Goal: Use online tool/utility: Utilize a website feature to perform a specific function

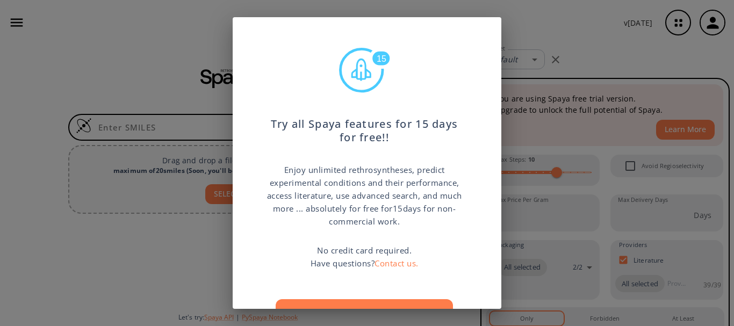
scroll to position [54, 0]
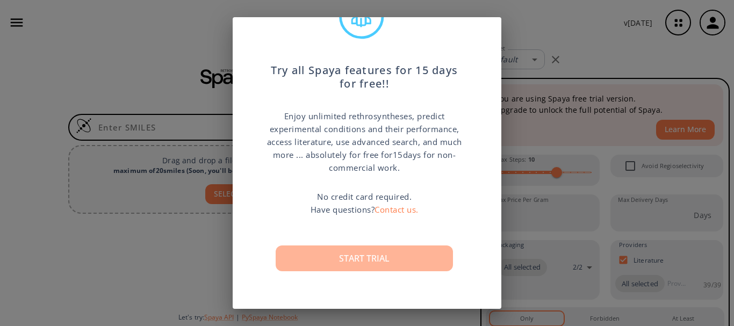
click at [364, 256] on button "Start trial" at bounding box center [364, 258] width 177 height 26
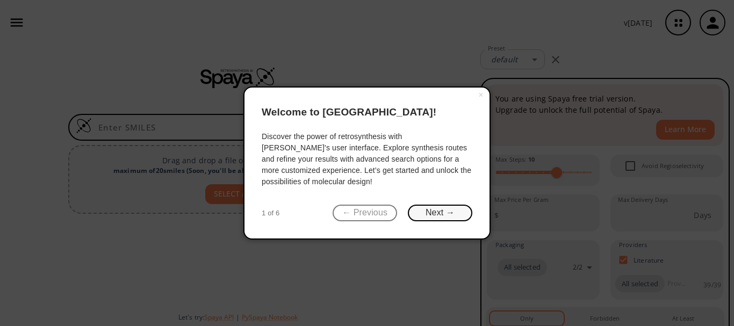
click at [439, 218] on button "Next →" at bounding box center [440, 213] width 64 height 17
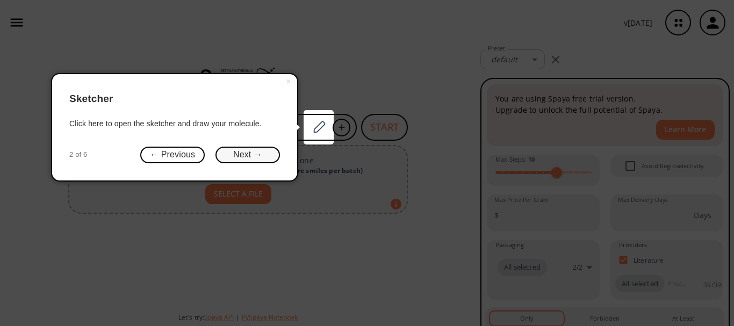
click at [276, 158] on button "Next →" at bounding box center [247, 155] width 64 height 17
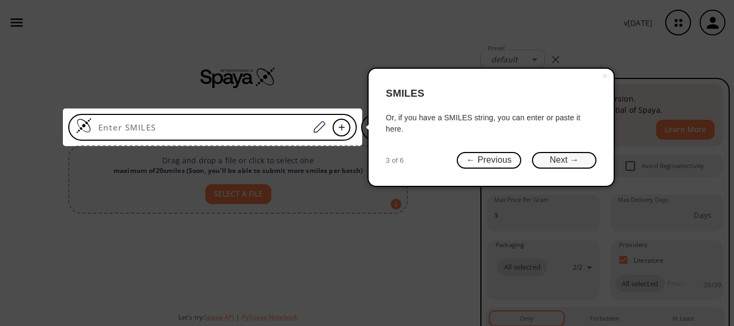
click at [548, 163] on button "Next →" at bounding box center [564, 160] width 64 height 17
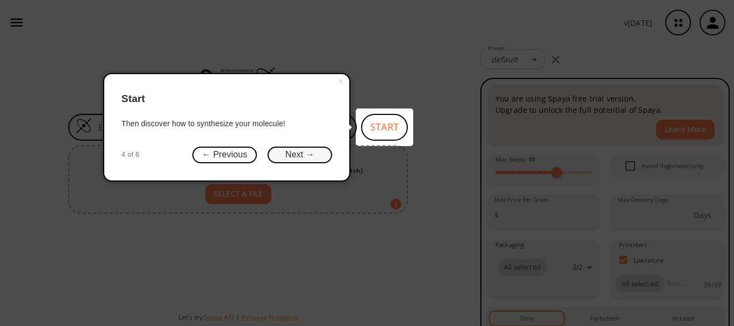
click at [288, 151] on button "Next →" at bounding box center [300, 155] width 64 height 17
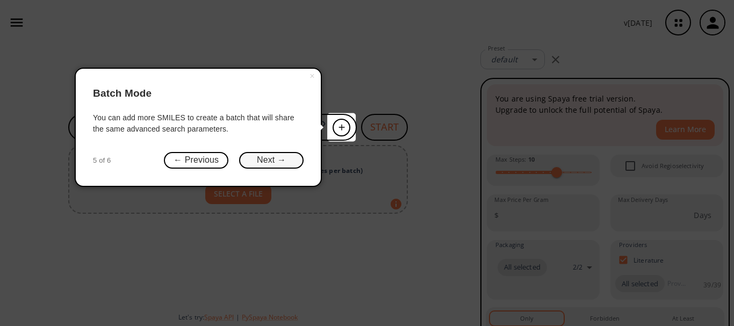
click at [300, 162] on button "Next →" at bounding box center [271, 160] width 64 height 17
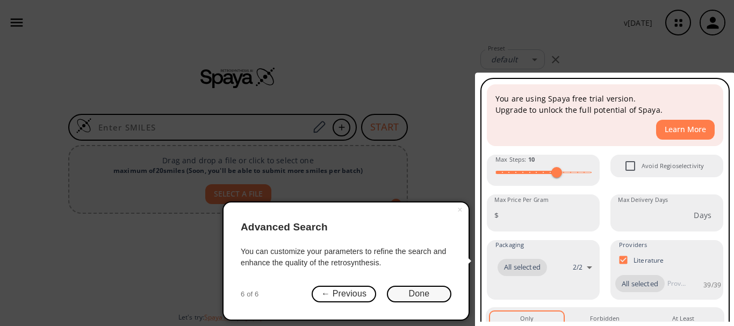
click at [417, 298] on button "Done" at bounding box center [419, 294] width 64 height 17
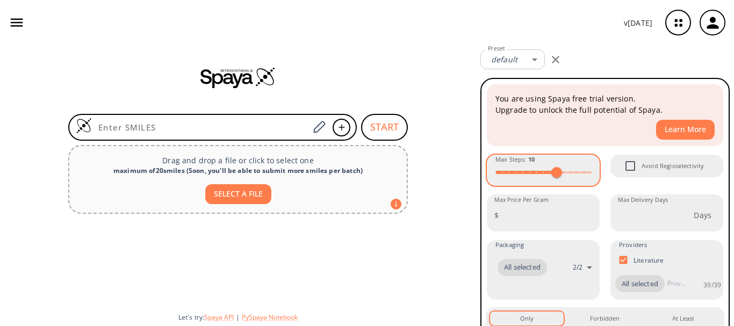
scroll to position [221, 0]
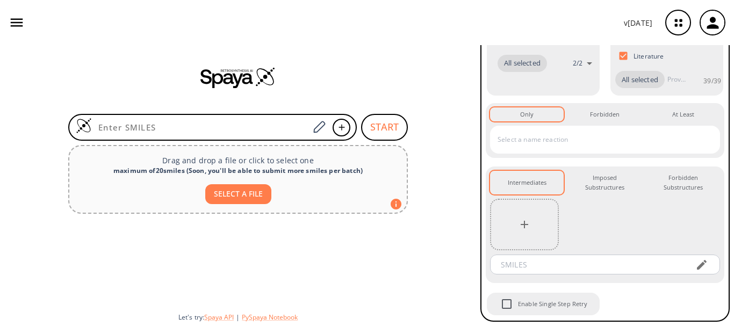
click at [468, 186] on div "START Drag and drop a file or click to select one maximum of 20 smiles ( Soon, …" at bounding box center [238, 185] width 476 height 281
drag, startPoint x: 519, startPoint y: 0, endPoint x: 429, endPoint y: 6, distance: 90.4
click at [429, 6] on div "v 1.9.36" at bounding box center [367, 22] width 734 height 45
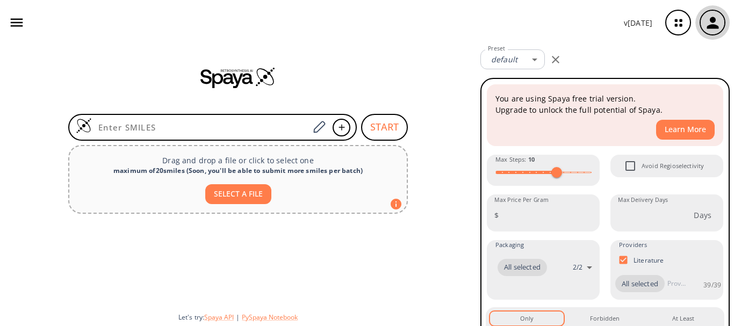
click at [712, 39] on button "button" at bounding box center [712, 22] width 34 height 34
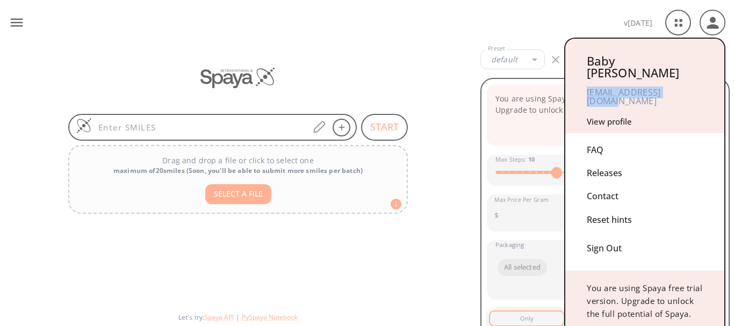
drag, startPoint x: 583, startPoint y: 81, endPoint x: 700, endPoint y: 88, distance: 117.3
click at [700, 88] on div "Baby [PERSON_NAME] [EMAIL_ADDRESS][DOMAIN_NAME] View profile" at bounding box center [644, 86] width 159 height 95
copy div "[EMAIL_ADDRESS][DOMAIN_NAME]"
click at [555, 6] on div at bounding box center [367, 163] width 734 height 326
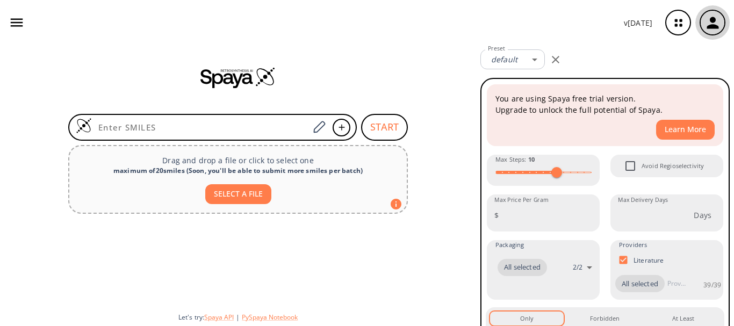
click at [706, 23] on icon "button" at bounding box center [713, 23] width 18 height 18
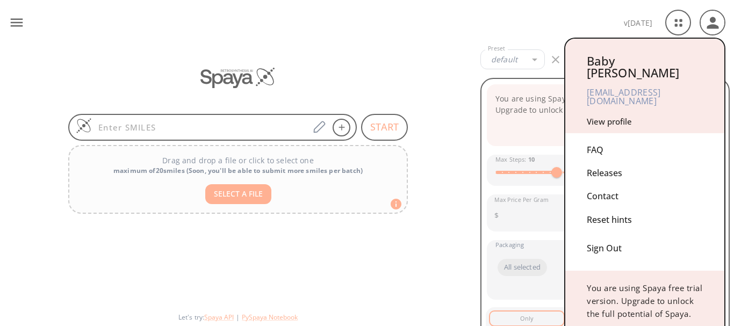
click at [515, 16] on div at bounding box center [367, 163] width 734 height 326
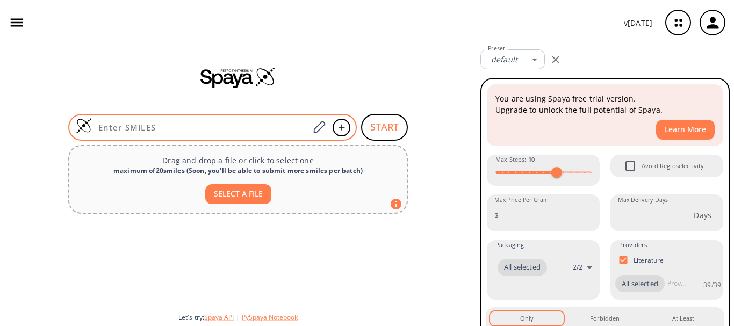
click at [266, 128] on input at bounding box center [200, 127] width 217 height 11
click at [320, 127] on icon at bounding box center [319, 127] width 15 height 14
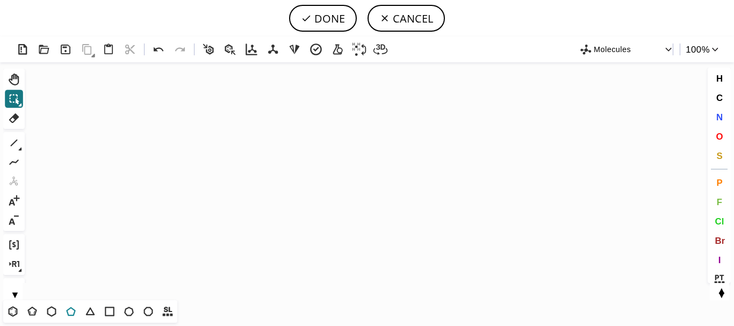
click at [69, 313] on icon at bounding box center [71, 312] width 14 height 14
click at [292, 183] on icon "Created with [PERSON_NAME] 2.3.0" at bounding box center [367, 181] width 676 height 238
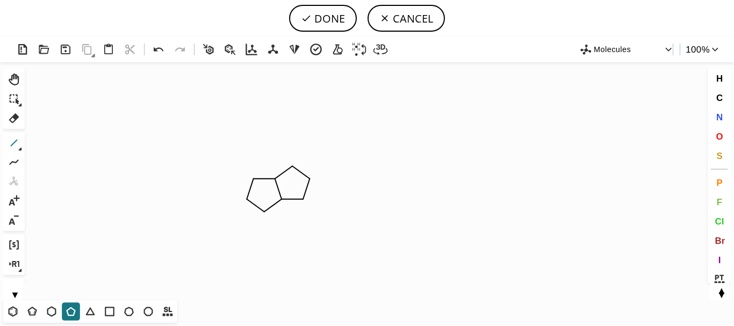
click at [11, 137] on icon at bounding box center [14, 143] width 14 height 14
click at [15, 121] on icon at bounding box center [14, 118] width 14 height 14
drag, startPoint x: 216, startPoint y: 204, endPoint x: 247, endPoint y: 207, distance: 30.7
click at [217, 204] on tspan "H" at bounding box center [216, 206] width 5 height 8
drag, startPoint x: 228, startPoint y: 206, endPoint x: 242, endPoint y: 206, distance: 14.5
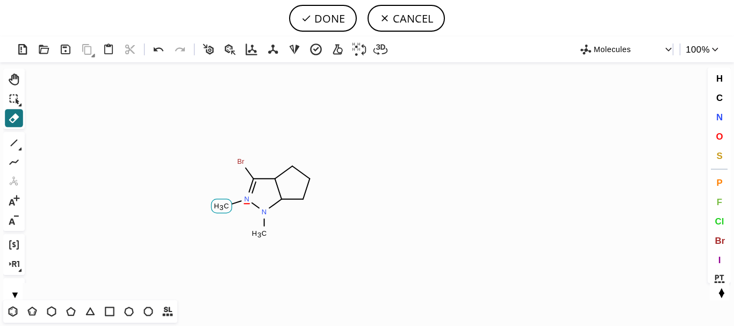
click at [228, 206] on tspan "C" at bounding box center [225, 206] width 5 height 8
click at [279, 187] on icon at bounding box center [278, 188] width 17 height 27
click at [16, 141] on icon at bounding box center [14, 143] width 7 height 7
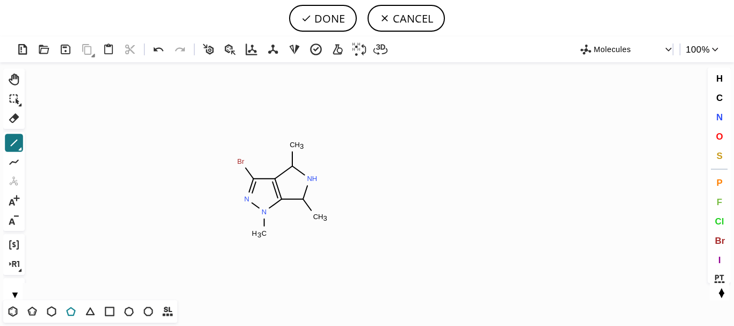
click at [74, 310] on icon at bounding box center [70, 311] width 9 height 9
click at [12, 141] on icon at bounding box center [14, 143] width 14 height 14
click at [719, 206] on span "F" at bounding box center [718, 202] width 5 height 10
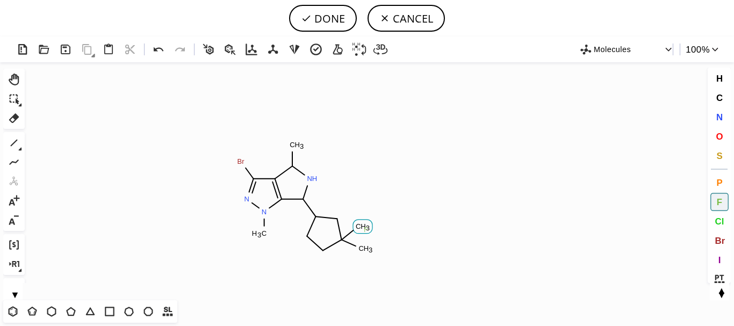
click at [364, 228] on tspan "F" at bounding box center [366, 230] width 4 height 8
click at [366, 247] on tspan "F" at bounding box center [366, 247] width 4 height 8
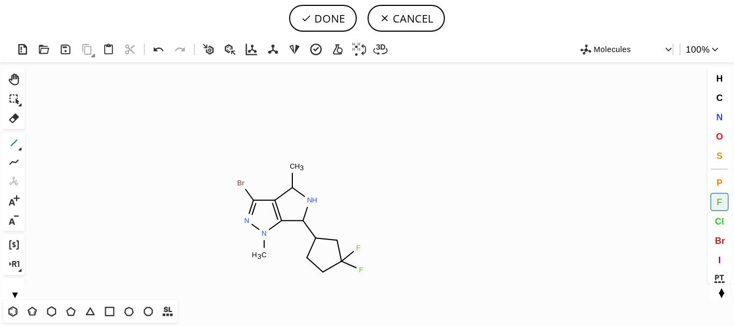
click at [16, 140] on icon at bounding box center [14, 143] width 14 height 14
click at [70, 315] on icon at bounding box center [70, 311] width 9 height 9
click at [50, 312] on icon at bounding box center [52, 312] width 14 height 14
click at [722, 117] on span "N" at bounding box center [718, 117] width 6 height 10
click at [293, 168] on tspan "N" at bounding box center [292, 168] width 5 height 8
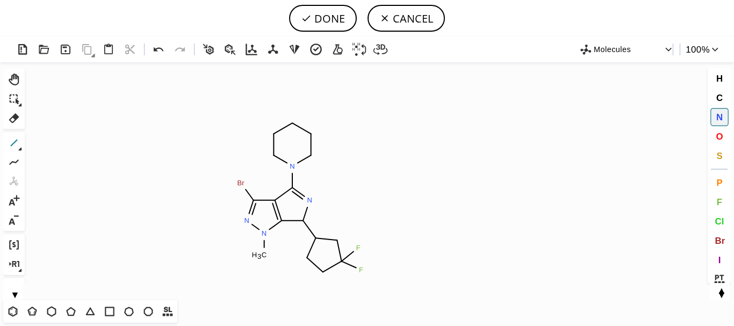
click at [16, 143] on icon at bounding box center [14, 143] width 14 height 14
click at [89, 312] on icon at bounding box center [90, 312] width 14 height 14
click at [19, 94] on icon at bounding box center [14, 99] width 14 height 14
click at [177, 155] on icon "Created with Raphaël 2.3.0 N N N C H 3 Br N F F N H N" at bounding box center [367, 181] width 676 height 238
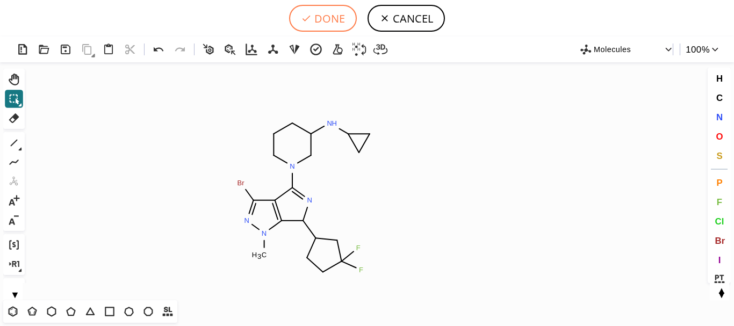
click at [314, 18] on button "DONE" at bounding box center [323, 18] width 68 height 27
type input "C1(N2CC(NC3CC3)CCC2)=NC(C2CC(F)(F)CC2)C2=C1C(Br)=NN2C"
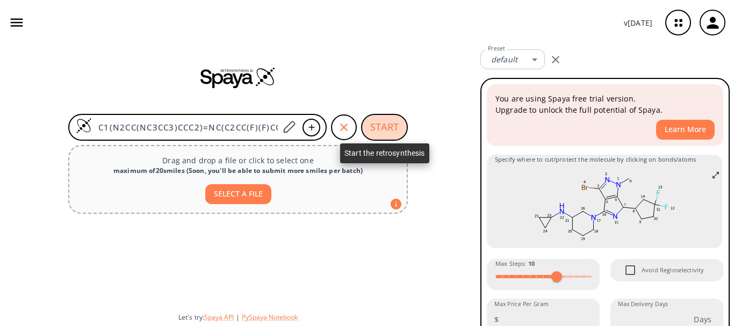
click at [389, 126] on button "START" at bounding box center [384, 127] width 47 height 27
